Goal: Task Accomplishment & Management: Use online tool/utility

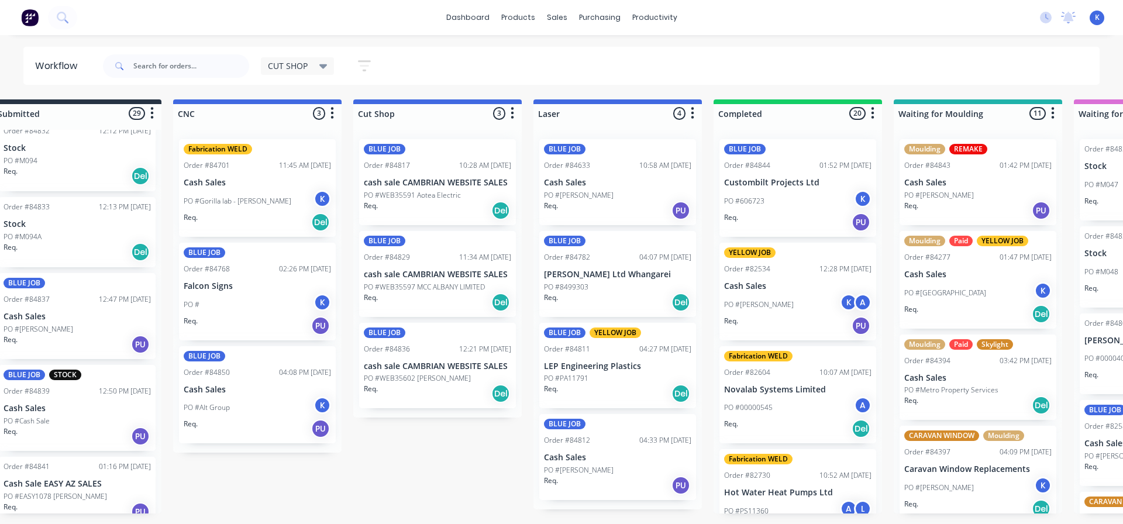
scroll to position [0, 32]
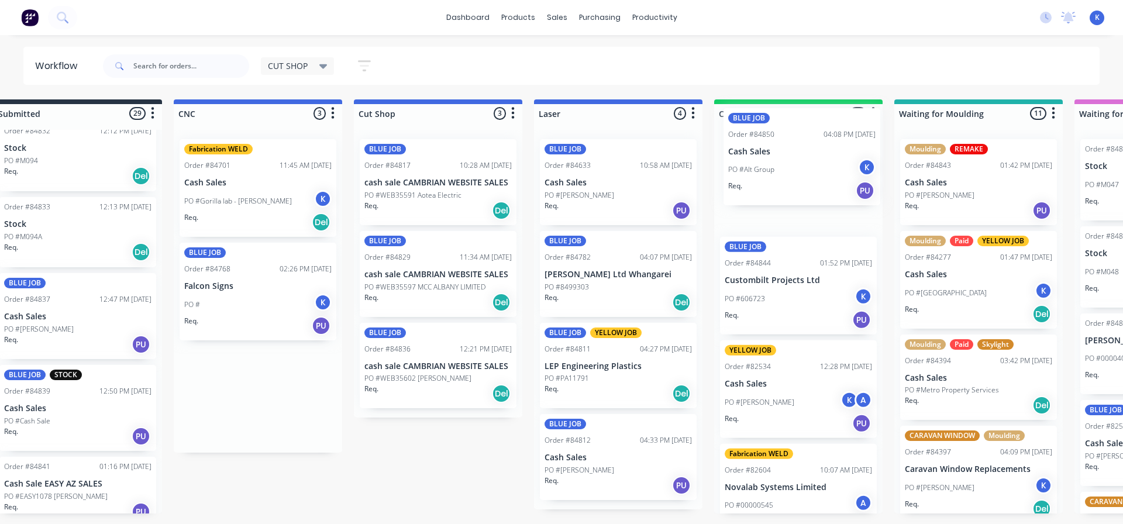
drag, startPoint x: 220, startPoint y: 402, endPoint x: 769, endPoint y: 167, distance: 597.4
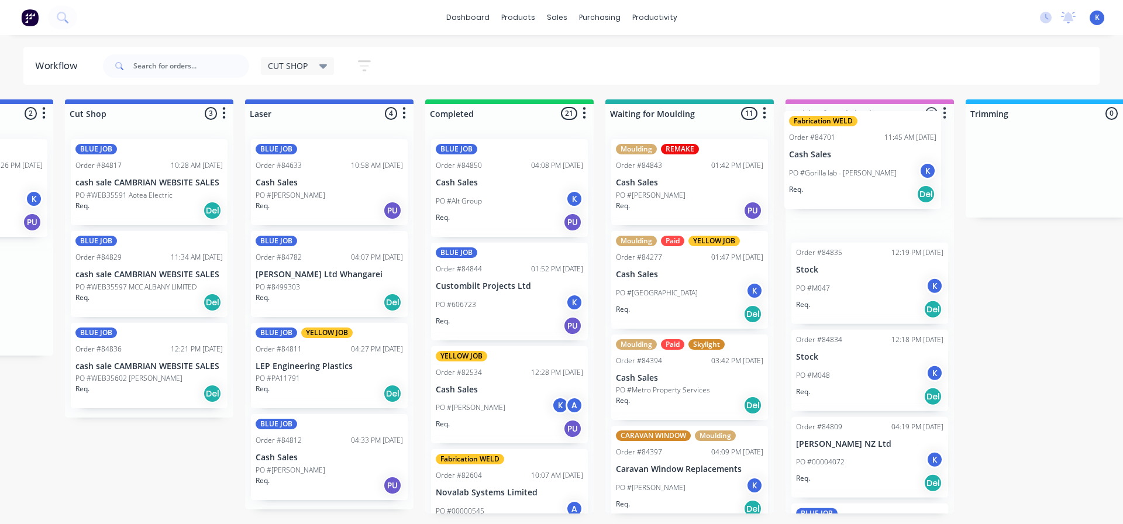
scroll to position [0, 324]
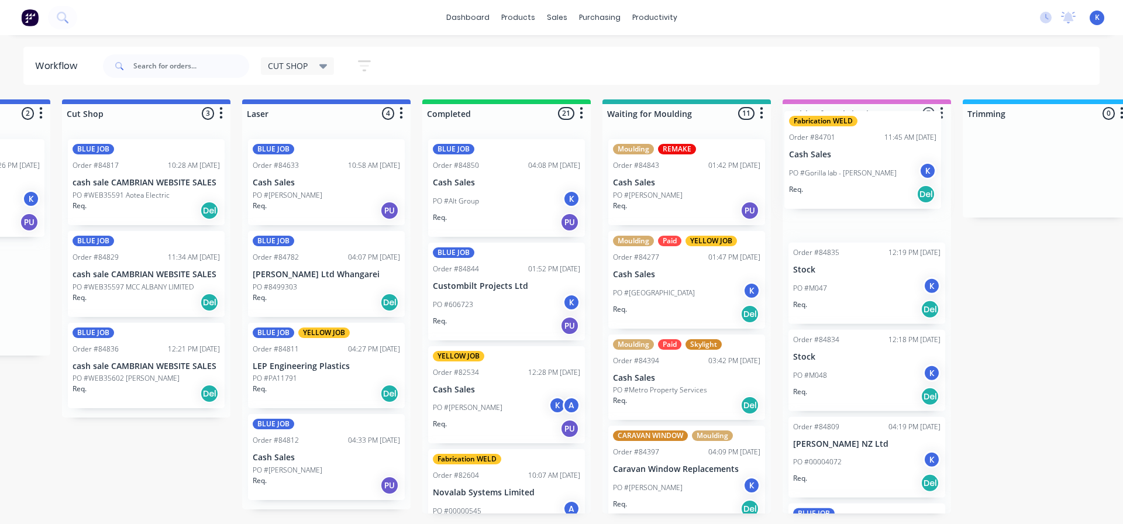
drag, startPoint x: 210, startPoint y: 181, endPoint x: 817, endPoint y: 156, distance: 607.9
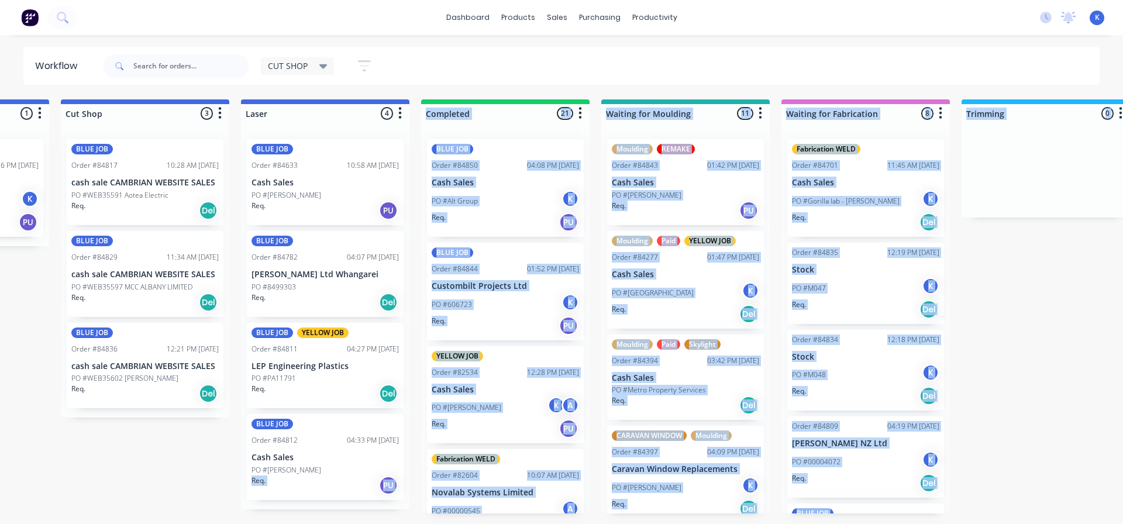
drag, startPoint x: 207, startPoint y: 522, endPoint x: 94, endPoint y: 543, distance: 114.9
click at [94, 454] on html "dashboard products sales purchasing productivity dashboard products Product Cat…" at bounding box center [237, 227] width 1123 height 454
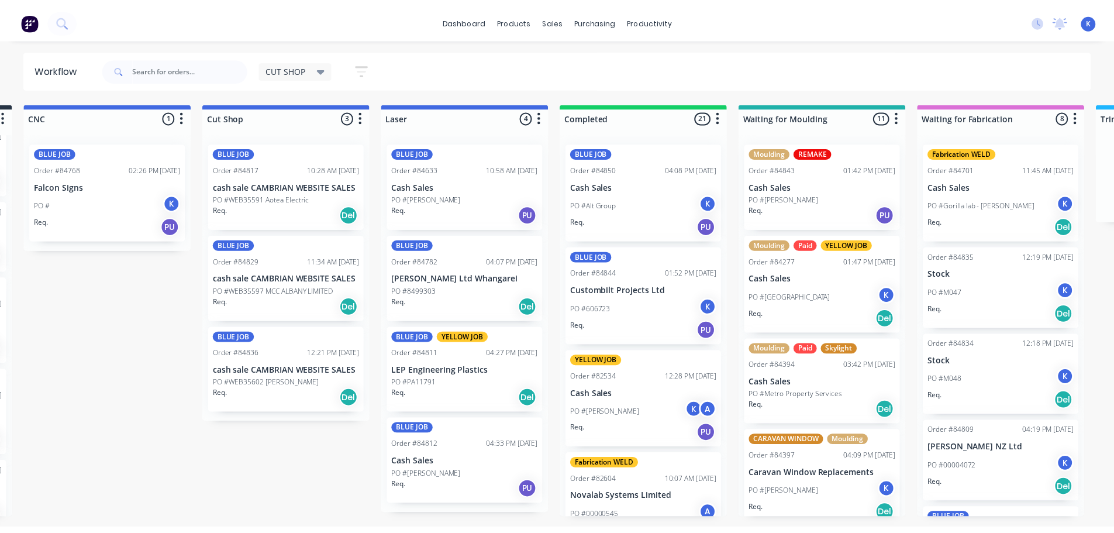
scroll to position [0, 0]
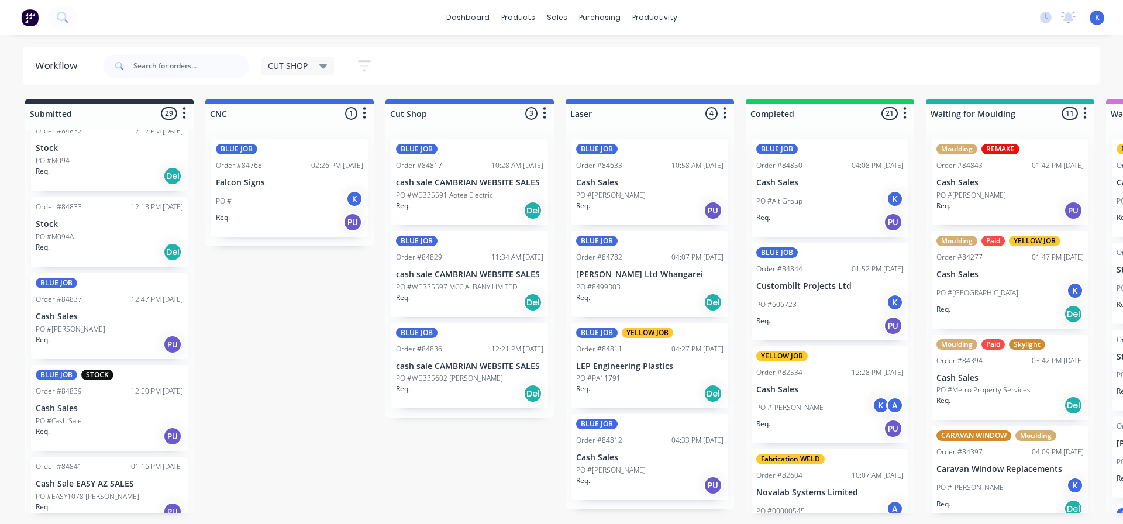
click at [71, 409] on p "Cash Sales" at bounding box center [109, 408] width 147 height 10
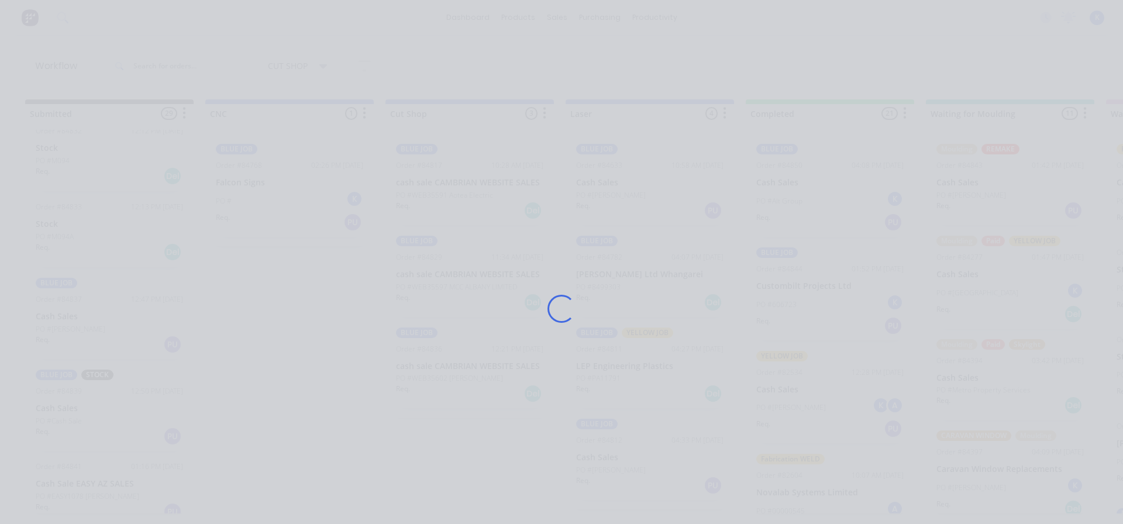
click at [71, 409] on div "Loading..." at bounding box center [561, 262] width 1123 height 524
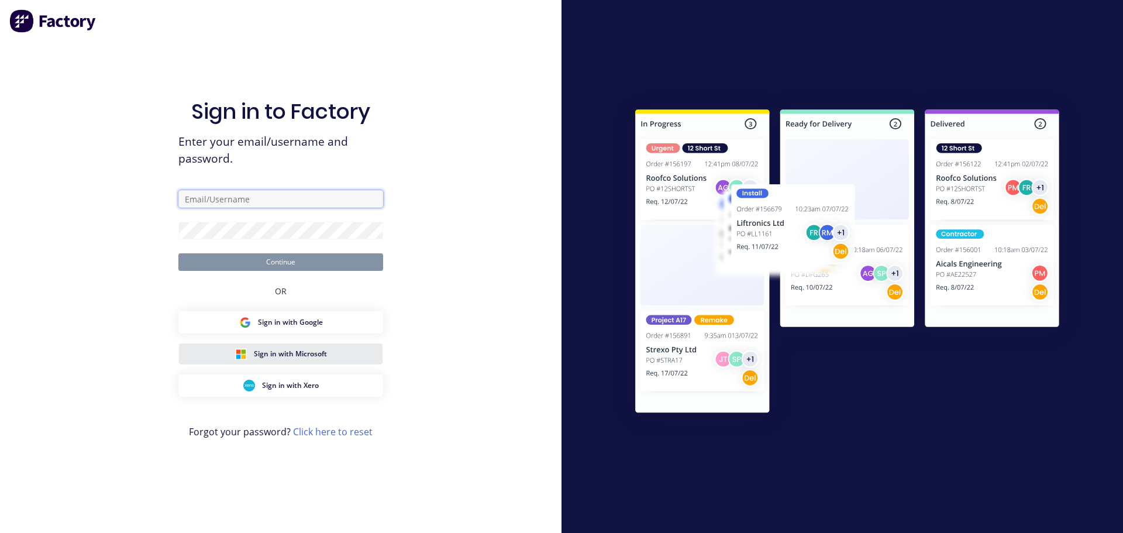
type input "[EMAIL_ADDRESS][DOMAIN_NAME]"
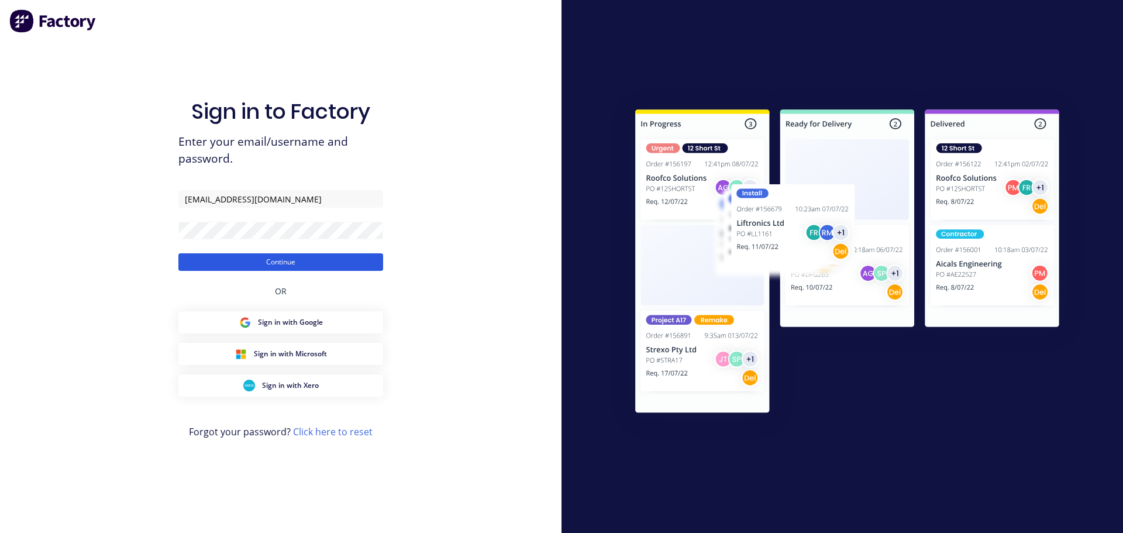
click at [318, 265] on button "Continue" at bounding box center [280, 262] width 205 height 18
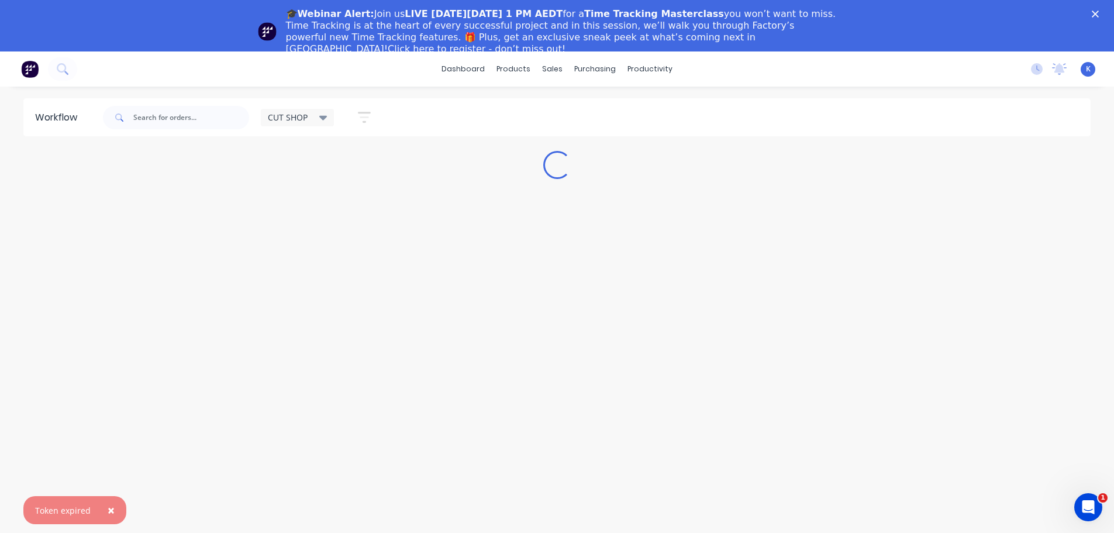
click at [1099, 13] on icon "Close" at bounding box center [1095, 14] width 7 height 7
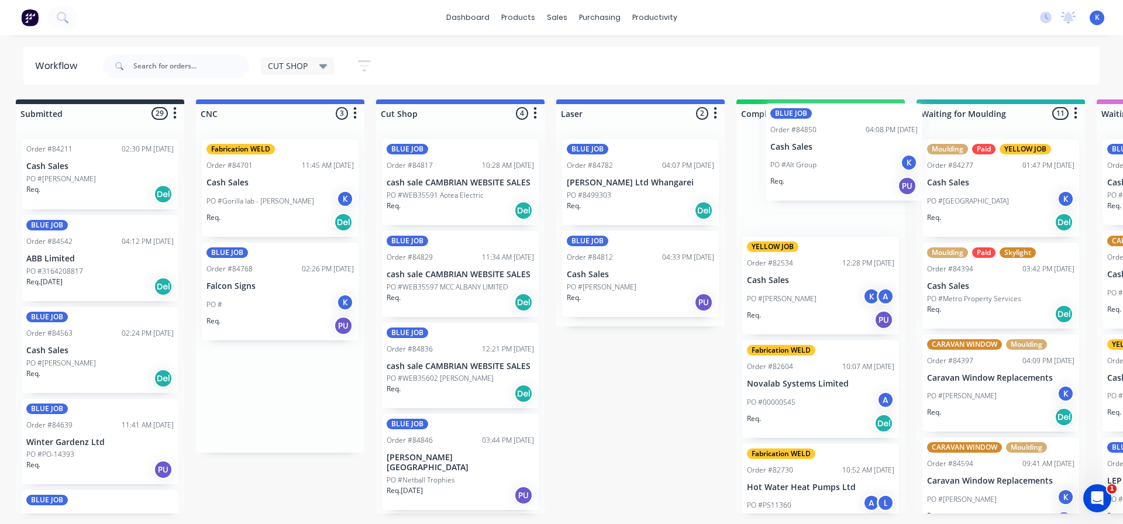
scroll to position [0, 10]
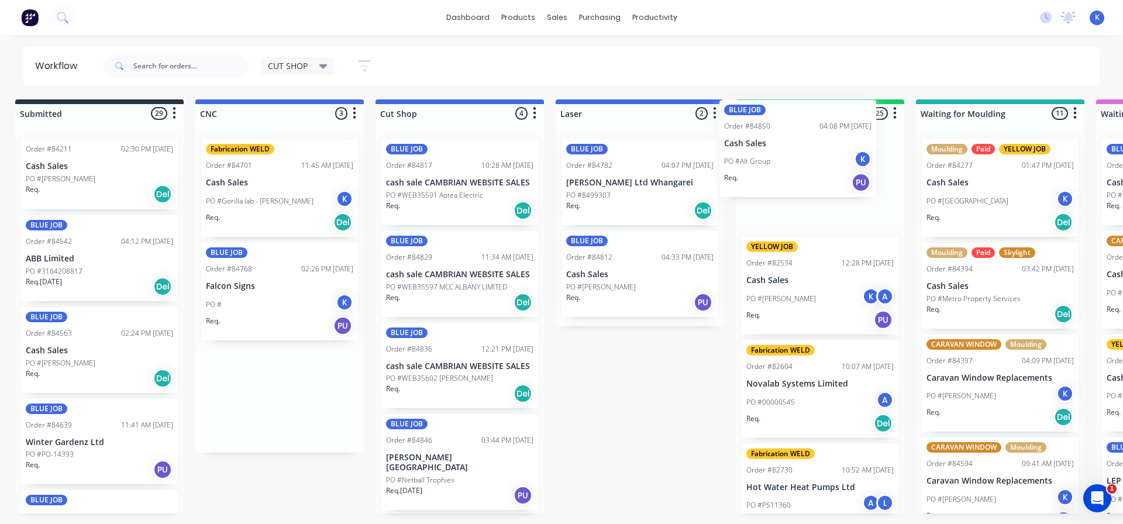
drag, startPoint x: 242, startPoint y: 398, endPoint x: 754, endPoint y: 153, distance: 567.4
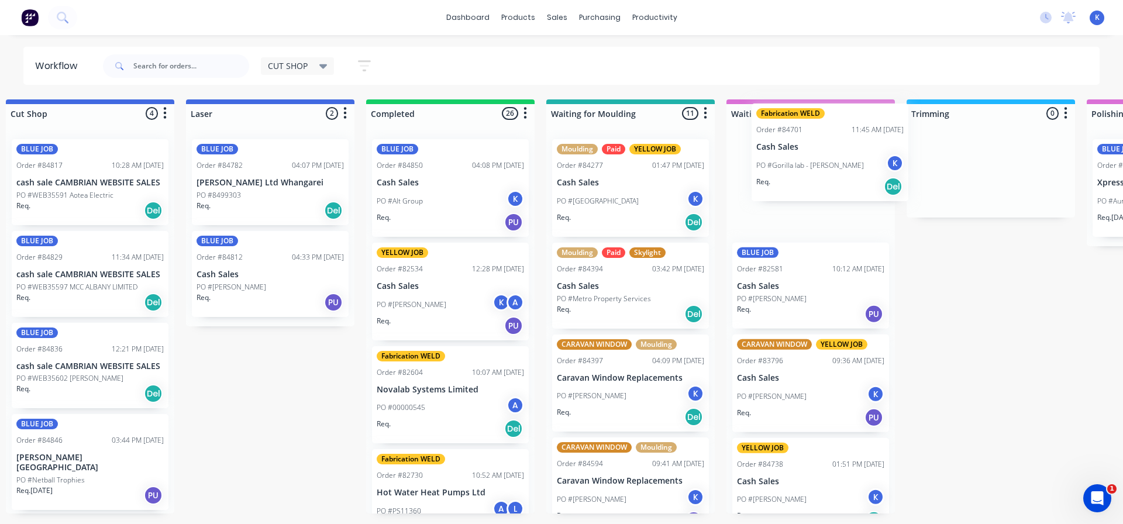
scroll to position [0, 382]
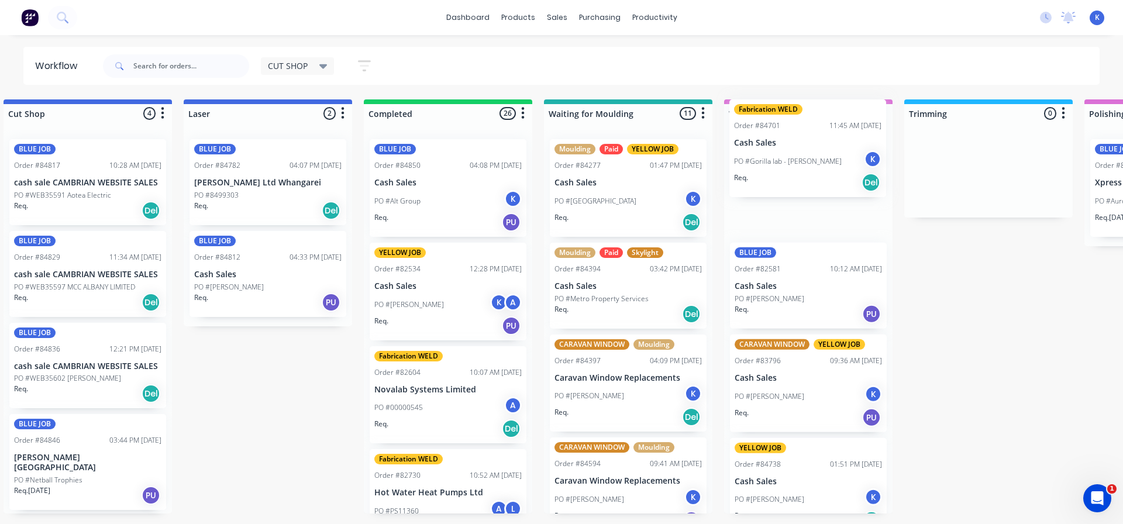
drag, startPoint x: 226, startPoint y: 186, endPoint x: 751, endPoint y: 154, distance: 526.0
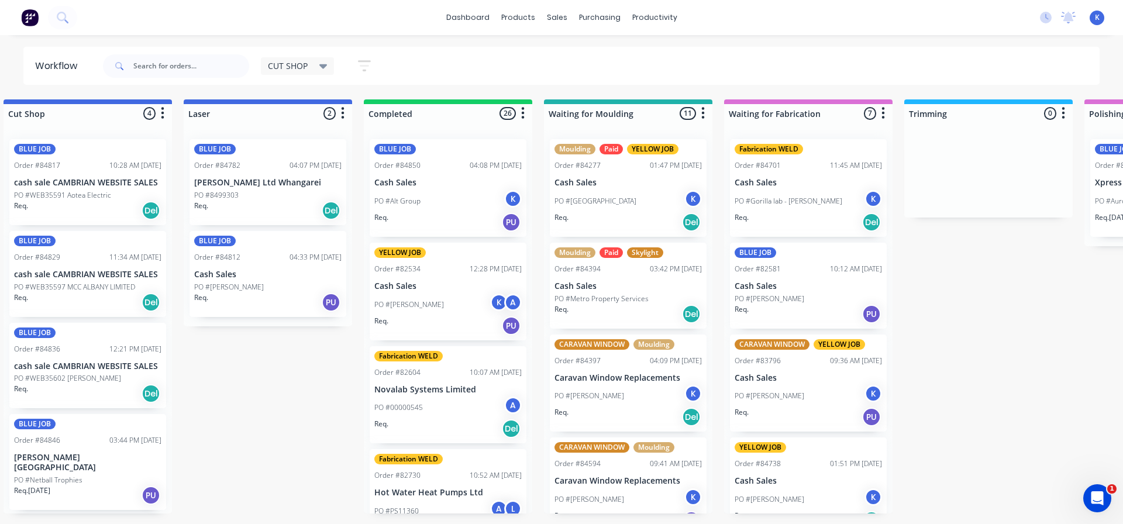
scroll to position [0, 0]
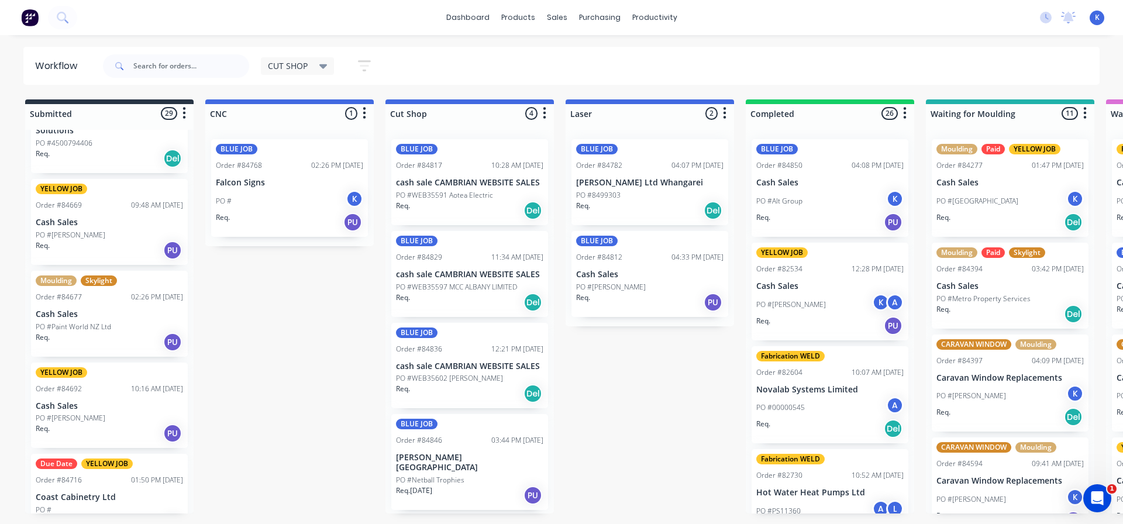
scroll to position [468, 0]
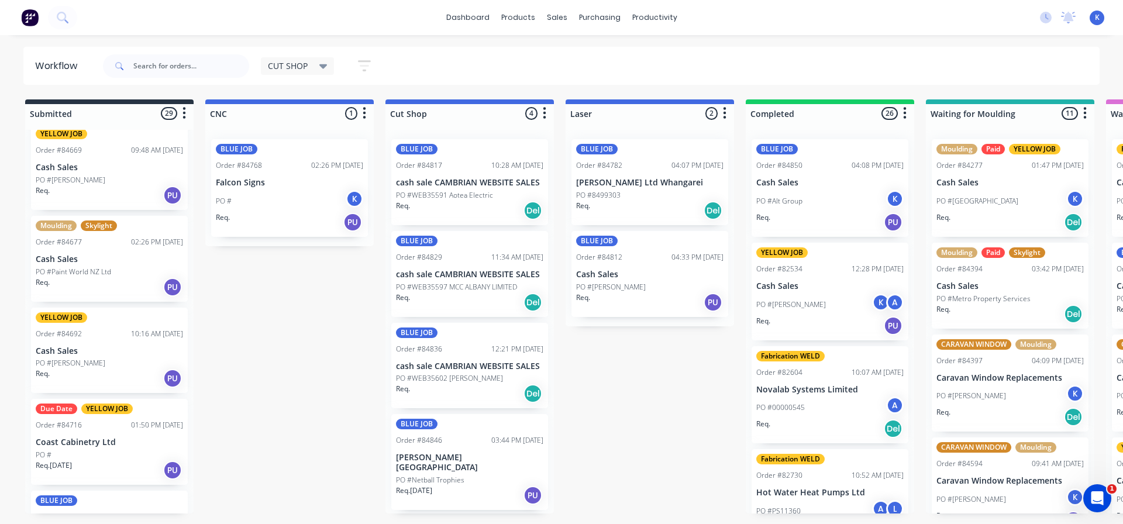
click at [75, 448] on div "Due Date YELLOW JOB Order #84716 01:50 PM [DATE] Coast Cabinetry Ltd PO # Req. …" at bounding box center [109, 442] width 157 height 86
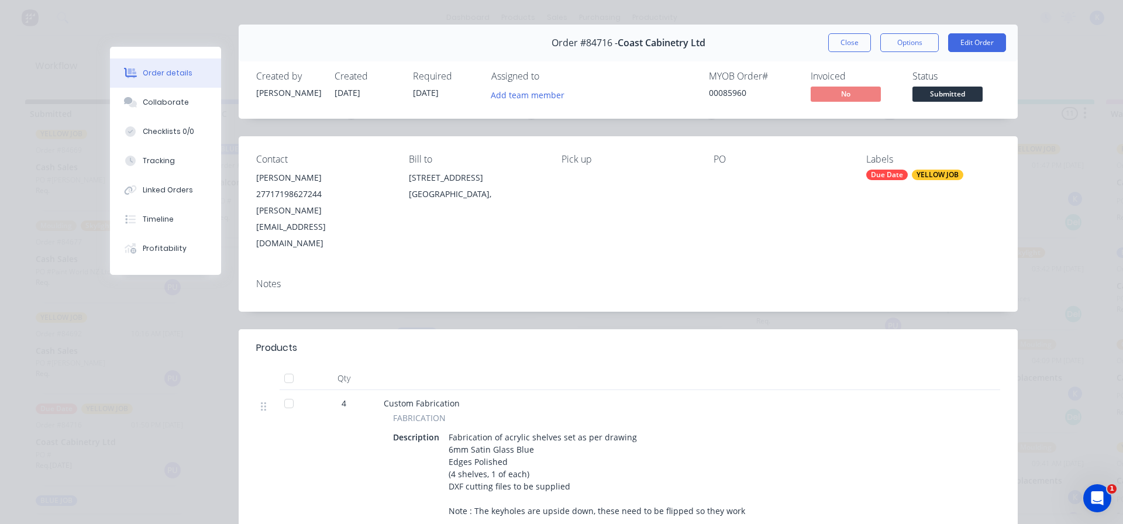
scroll to position [0, 0]
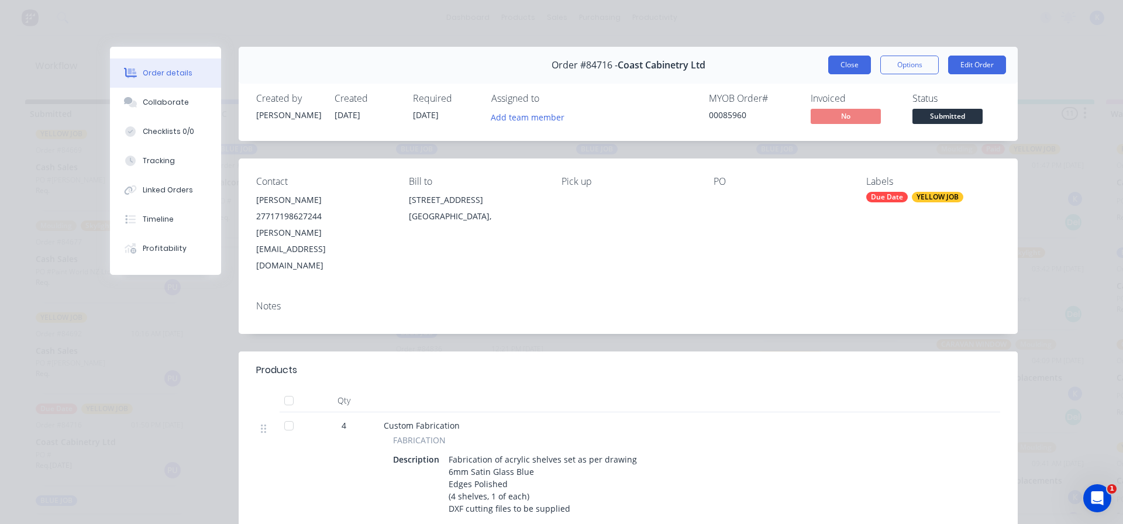
click at [834, 64] on button "Close" at bounding box center [849, 65] width 43 height 19
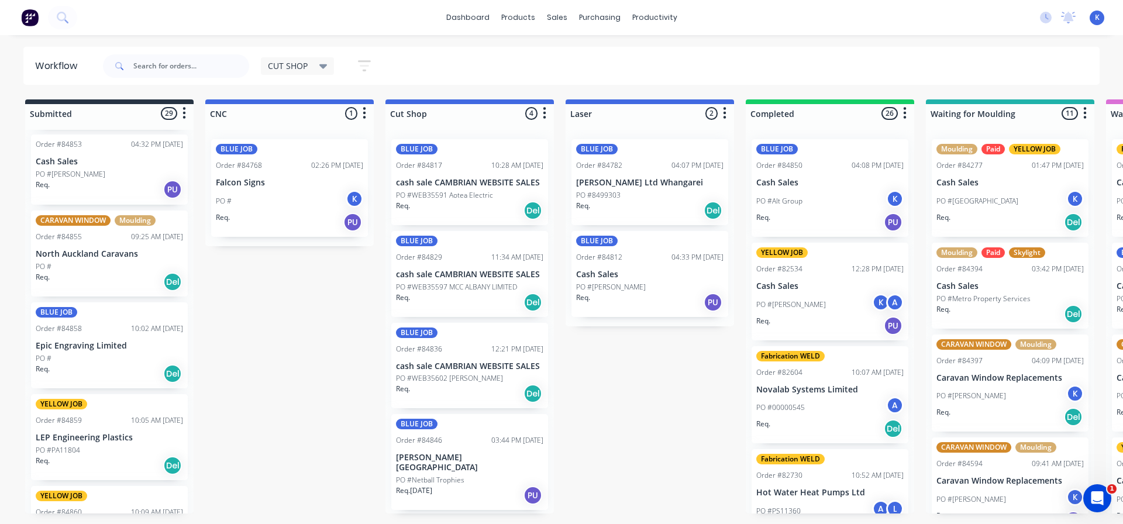
scroll to position [1945, 0]
